Goal: Task Accomplishment & Management: Complete application form

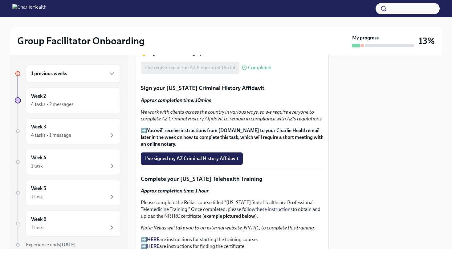
scroll to position [789, 0]
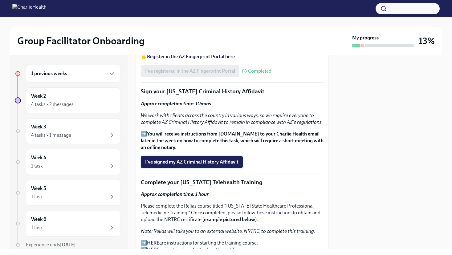
click at [195, 165] on span "I've signed my AZ Criminal History Affidavit" at bounding box center [191, 162] width 93 height 6
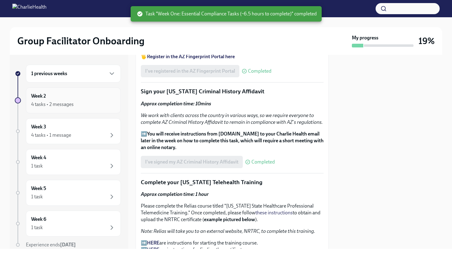
click at [77, 104] on div "4 tasks • 2 messages" at bounding box center [73, 104] width 84 height 7
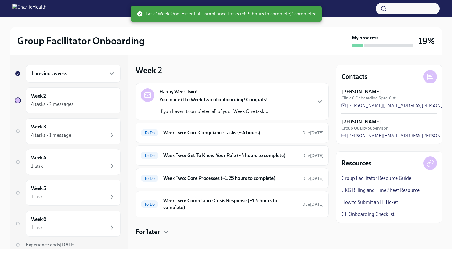
click at [100, 73] on div "1 previous weeks" at bounding box center [73, 73] width 84 height 7
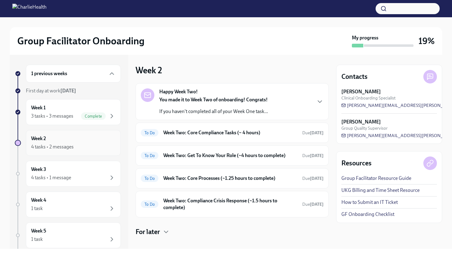
click at [89, 147] on div "4 tasks • 2 messages" at bounding box center [73, 146] width 84 height 7
click at [276, 132] on h6 "Week Two: Core Compliance Tasks (~ 4 hours)" at bounding box center [230, 132] width 134 height 7
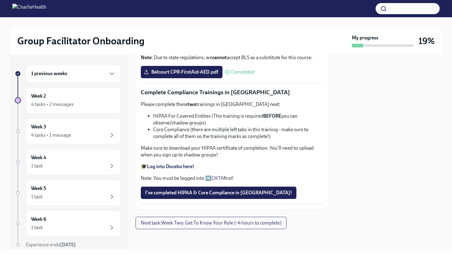
scroll to position [339, 0]
click at [185, 193] on span "I've completed HIPAA & Core Compliance in [GEOGRAPHIC_DATA]!" at bounding box center [218, 193] width 147 height 6
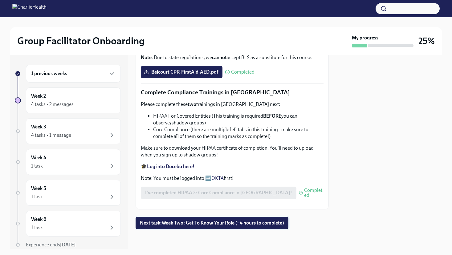
click at [204, 223] on span "Next task : Week Two: Get To Know Your Role (~4 hours to complete)" at bounding box center [212, 223] width 144 height 6
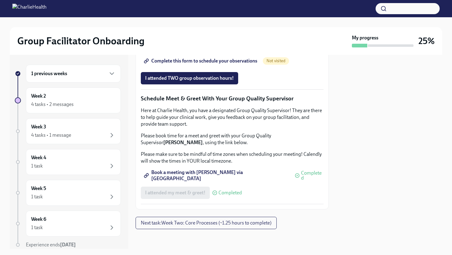
scroll to position [599, 0]
click at [205, 176] on span "Book a meeting with [PERSON_NAME] via [GEOGRAPHIC_DATA]" at bounding box center [216, 176] width 143 height 6
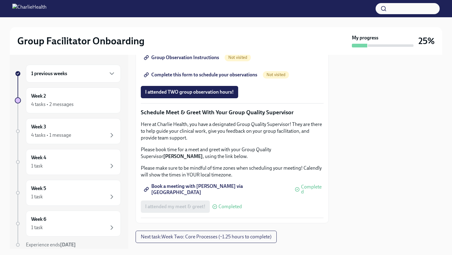
scroll to position [463, 0]
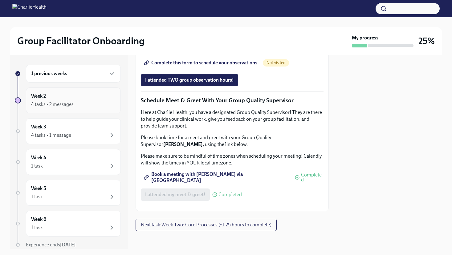
click at [41, 99] on h6 "Week 2" at bounding box center [38, 96] width 15 height 7
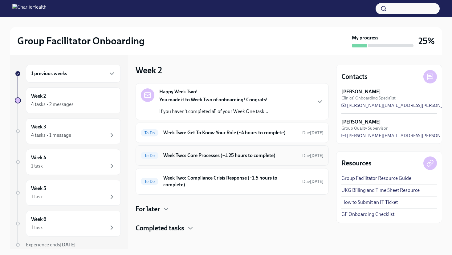
click at [189, 156] on h6 "Week Two: Core Processes (~1.25 hours to complete)" at bounding box center [230, 155] width 134 height 7
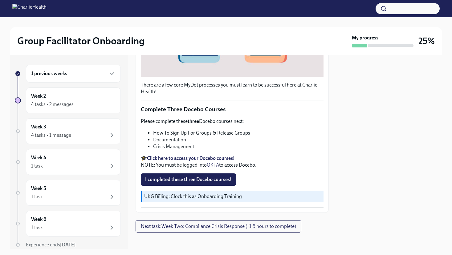
scroll to position [193, 0]
click at [63, 101] on div "4 tasks • 2 messages" at bounding box center [52, 104] width 43 height 7
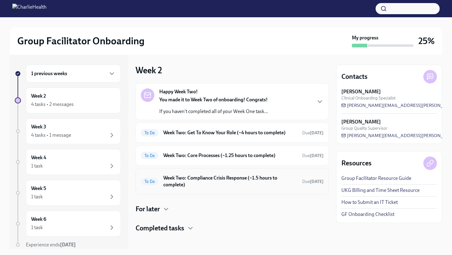
click at [186, 184] on h6 "Week Two: Compliance Crisis Response (~1.5 hours to complete)" at bounding box center [230, 182] width 134 height 14
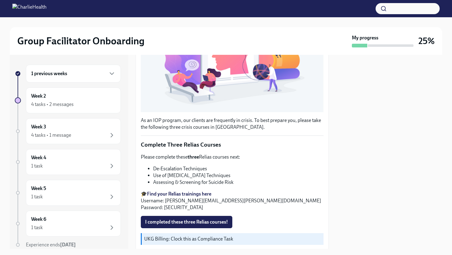
scroll to position [144, 0]
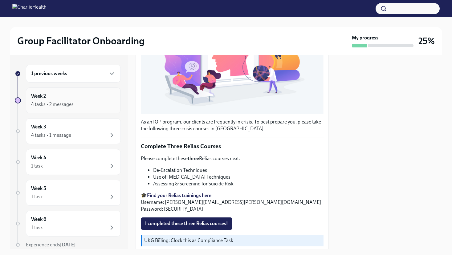
click at [64, 106] on div "4 tasks • 2 messages" at bounding box center [52, 104] width 43 height 7
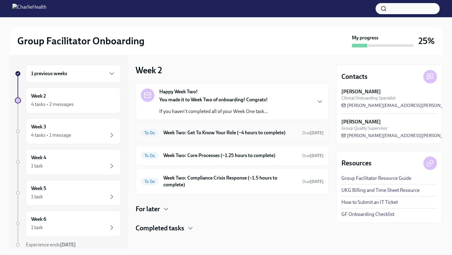
click at [218, 137] on div "To Do Week Two: Get To Know Your Role (~4 hours to complete) Due [DATE]" at bounding box center [232, 133] width 183 height 10
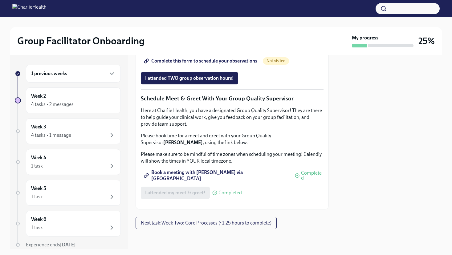
scroll to position [473, 0]
click at [194, 47] on span "Group Observation Instructions" at bounding box center [182, 44] width 74 height 6
click at [63, 102] on div "4 tasks • 2 messages" at bounding box center [52, 104] width 43 height 7
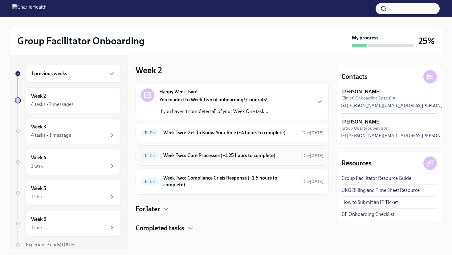
click at [207, 156] on h6 "Week Two: Core Processes (~1.25 hours to complete)" at bounding box center [230, 155] width 134 height 7
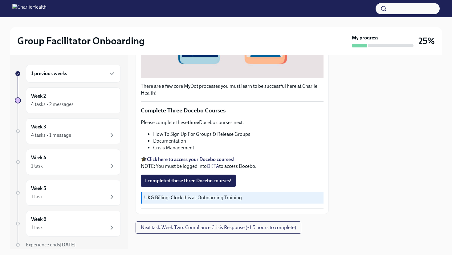
scroll to position [193, 0]
